Goal: Navigation & Orientation: Find specific page/section

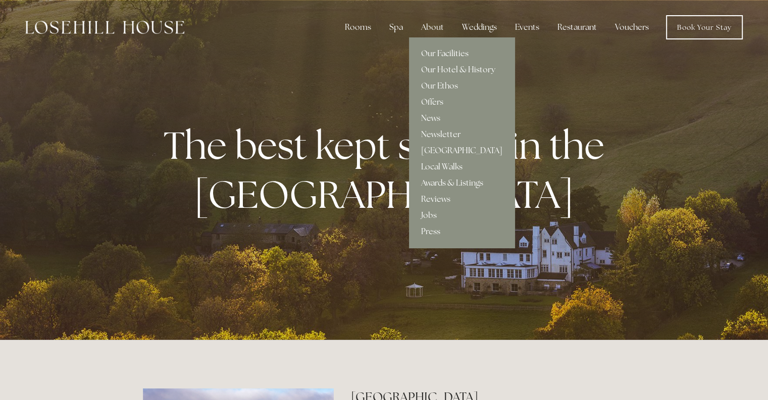
click at [441, 54] on link "Our Facilities" at bounding box center [462, 53] width 106 height 16
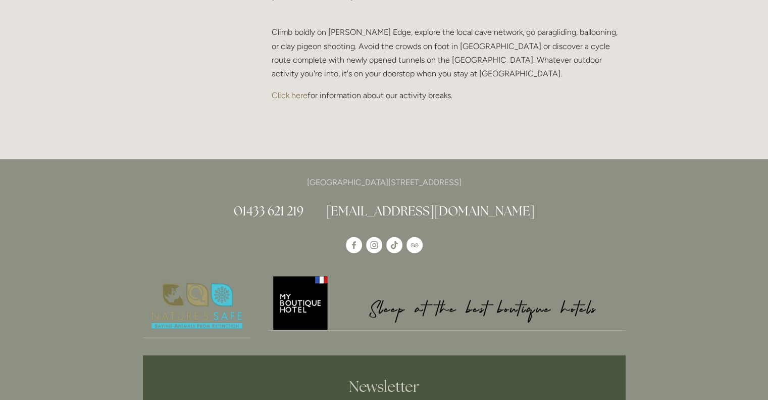
scroll to position [2261, 0]
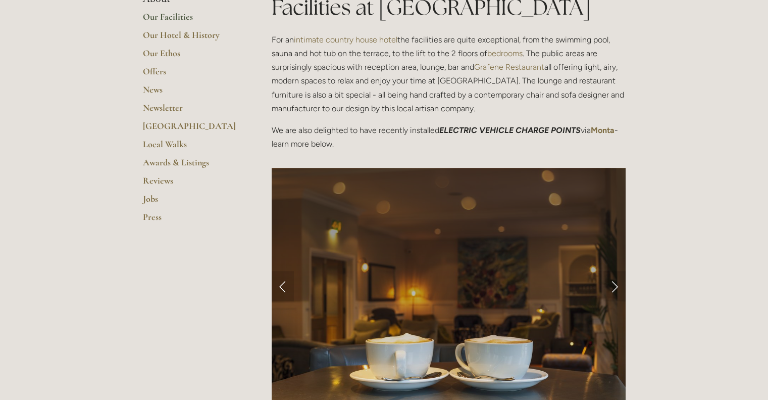
scroll to position [2, 0]
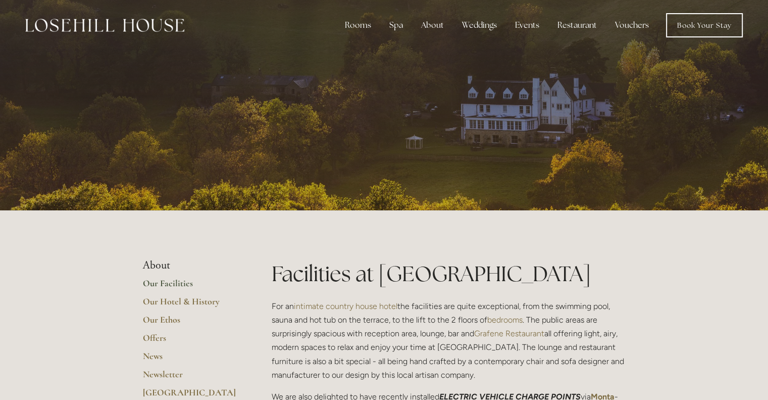
drag, startPoint x: 378, startPoint y: 260, endPoint x: 279, endPoint y: 274, distance: 100.0
click at [279, 274] on h1 "Facilities at Losehill House" at bounding box center [449, 274] width 354 height 30
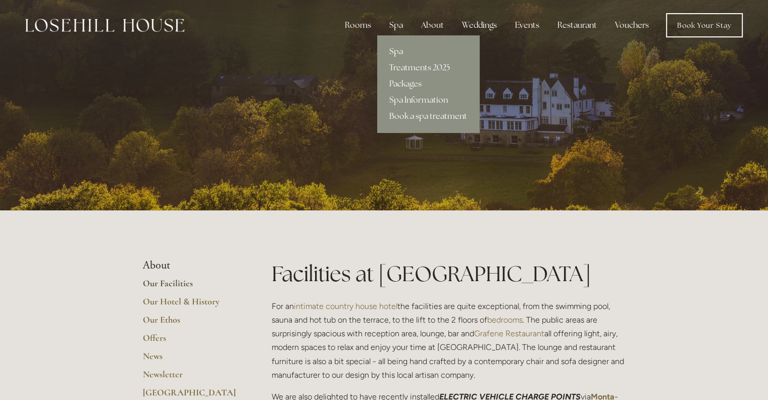
drag, startPoint x: 400, startPoint y: 27, endPoint x: 406, endPoint y: 47, distance: 21.1
click at [406, 35] on div "Spa Spa Treatments 2025 Packages Spa Information Book a spa treatment" at bounding box center [396, 25] width 30 height 20
click at [406, 47] on link "Spa" at bounding box center [428, 51] width 102 height 16
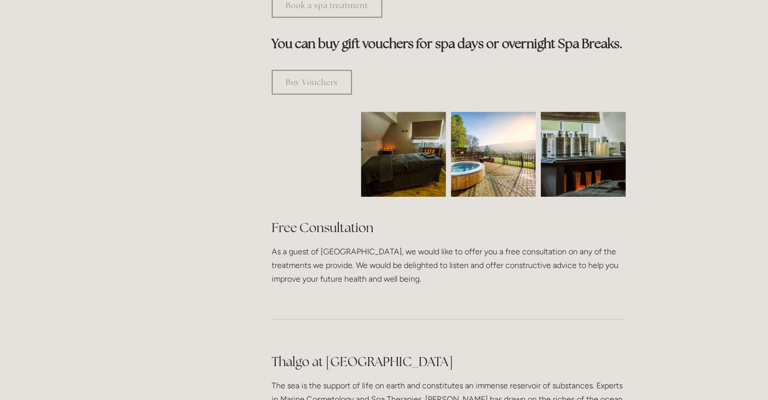
scroll to position [618, 0]
